Goal: Navigation & Orientation: Find specific page/section

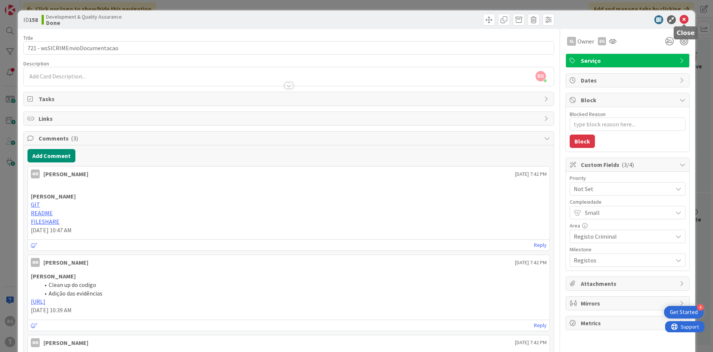
click at [688, 19] on icon at bounding box center [683, 19] width 9 height 9
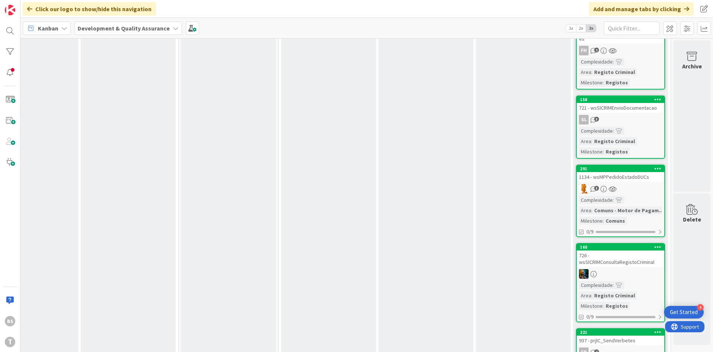
scroll to position [2829, 140]
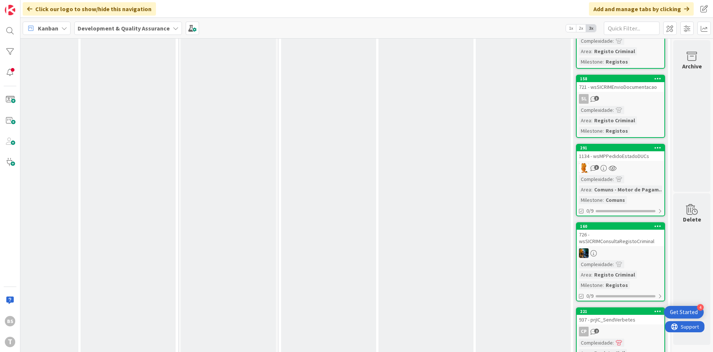
click at [626, 144] on link "291 1134 - wsMPPedidoEstadoDUCs 3 Complexidade : Area : Comuns - Motor de Pagam…" at bounding box center [620, 180] width 89 height 72
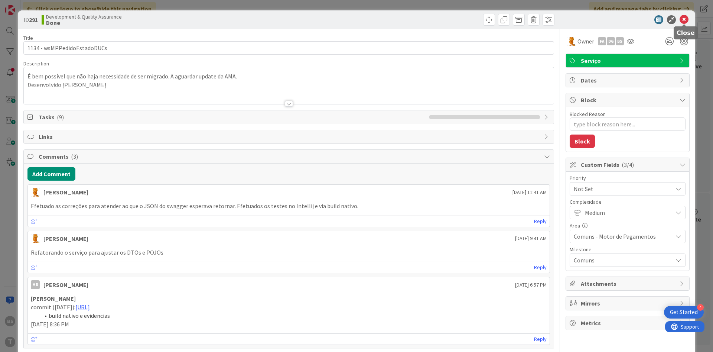
click at [685, 16] on icon at bounding box center [683, 19] width 9 height 9
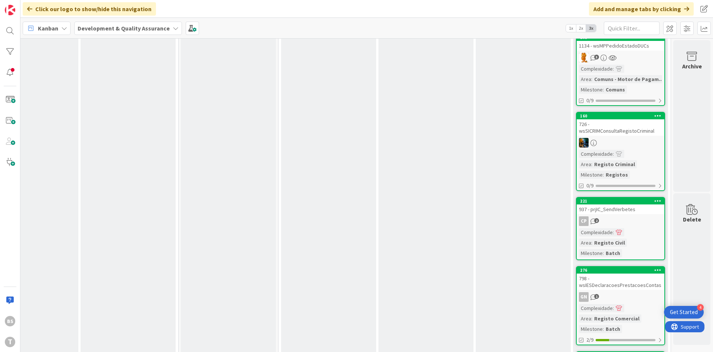
scroll to position [2963, 140]
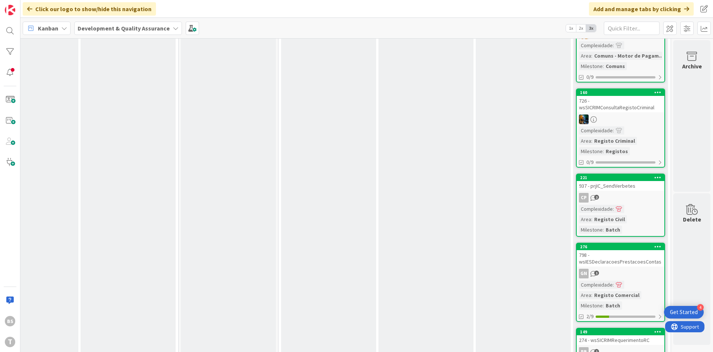
click at [631, 250] on div "798 - wsIESDeclaracoesPrestacoesContas" at bounding box center [621, 258] width 88 height 16
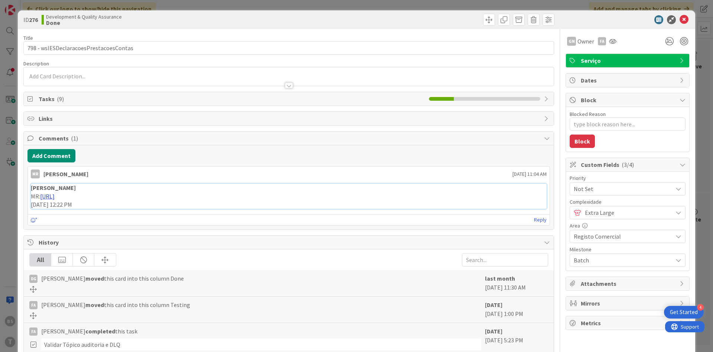
click at [55, 199] on link "[URL]" at bounding box center [47, 195] width 14 height 7
click at [615, 39] on icon at bounding box center [612, 41] width 7 height 6
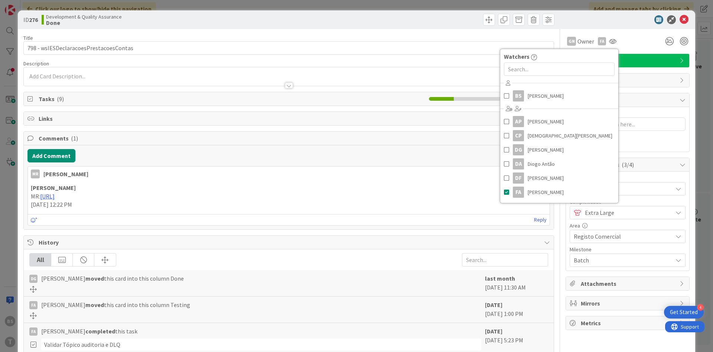
click at [500, 90] on div "Watchers BS [PERSON_NAME] AP [PERSON_NAME] [PERSON_NAME] [PERSON_NAME] [PERSON_…" at bounding box center [559, 126] width 119 height 154
click at [503, 94] on link "BS [PERSON_NAME]" at bounding box center [559, 96] width 118 height 14
click at [593, 22] on div at bounding box center [623, 19] width 131 height 9
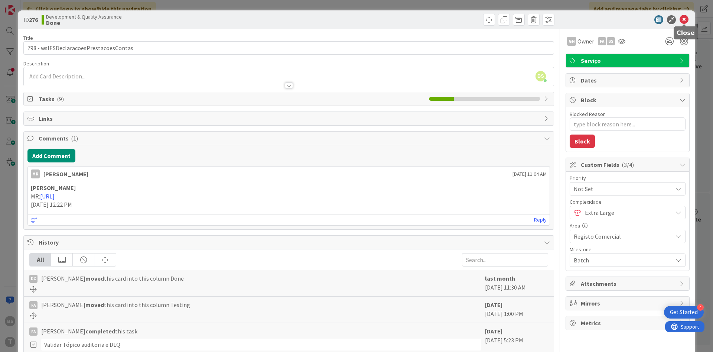
click at [687, 22] on icon at bounding box center [683, 19] width 9 height 9
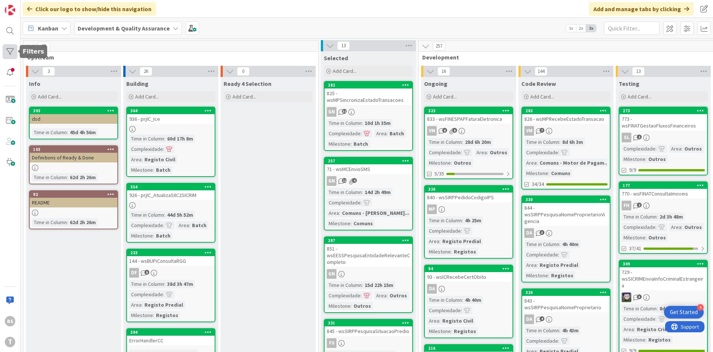
click at [13, 55] on div at bounding box center [10, 51] width 15 height 15
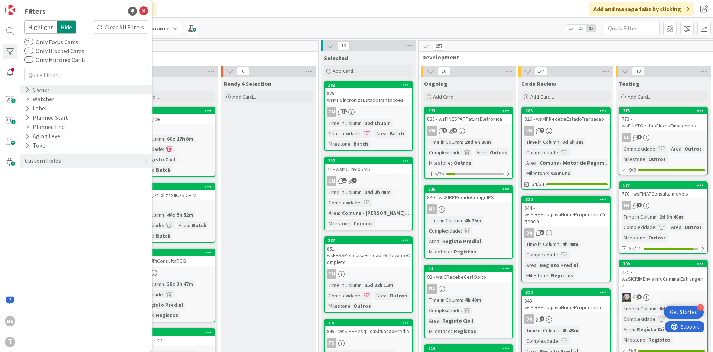
click at [56, 91] on div "Owner" at bounding box center [85, 89] width 131 height 9
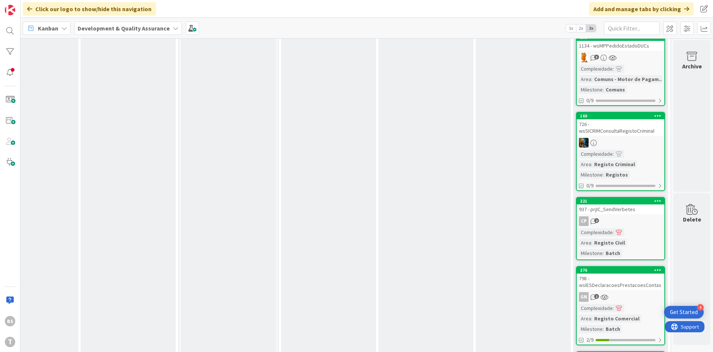
scroll to position [2940, 140]
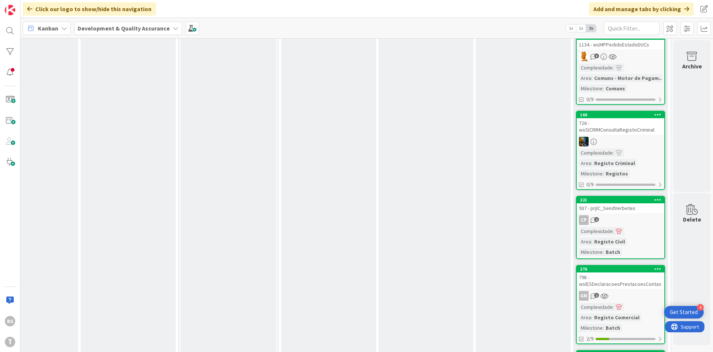
click at [651, 291] on div "GN 1" at bounding box center [621, 296] width 88 height 10
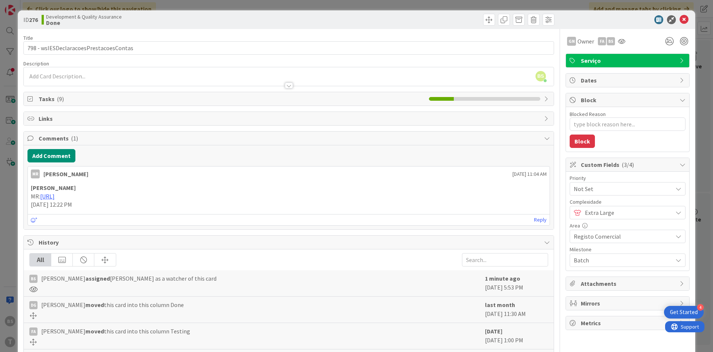
type textarea "x"
